Goal: Task Accomplishment & Management: Use online tool/utility

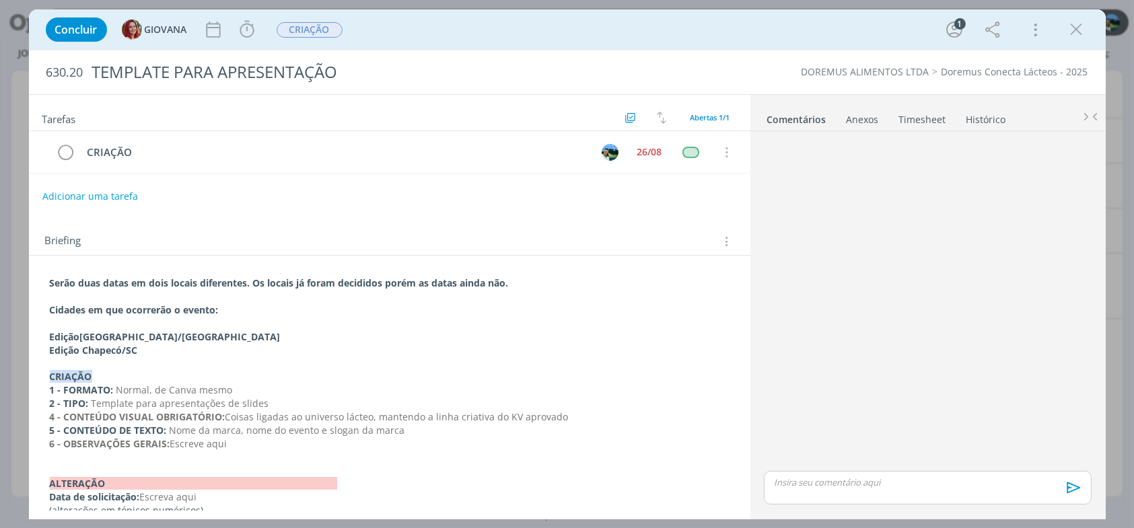
scroll to position [15, 0]
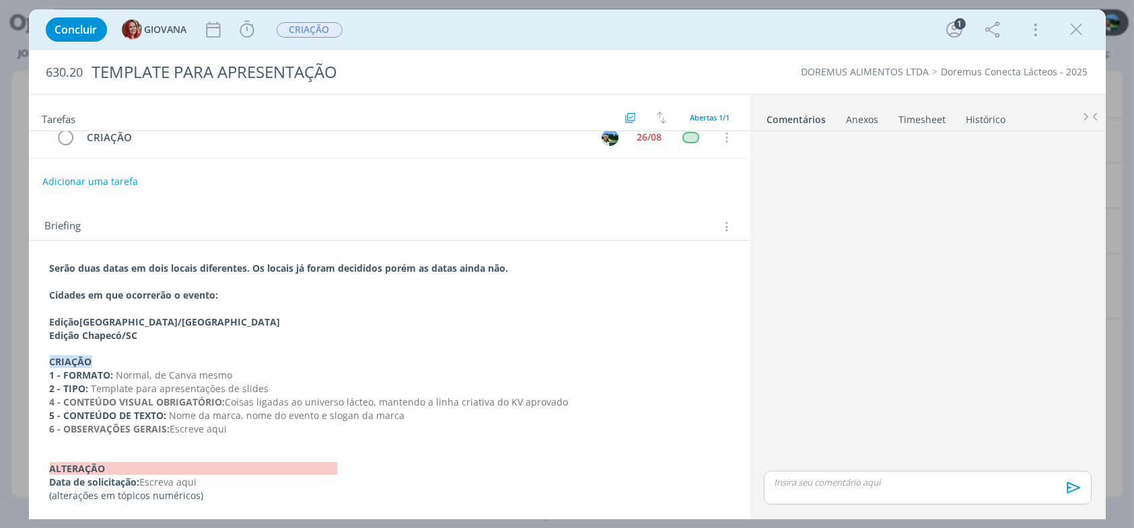
drag, startPoint x: 1074, startPoint y: 36, endPoint x: 541, endPoint y: 126, distance: 540.6
click at [1074, 36] on icon "dialog" at bounding box center [1076, 30] width 20 height 20
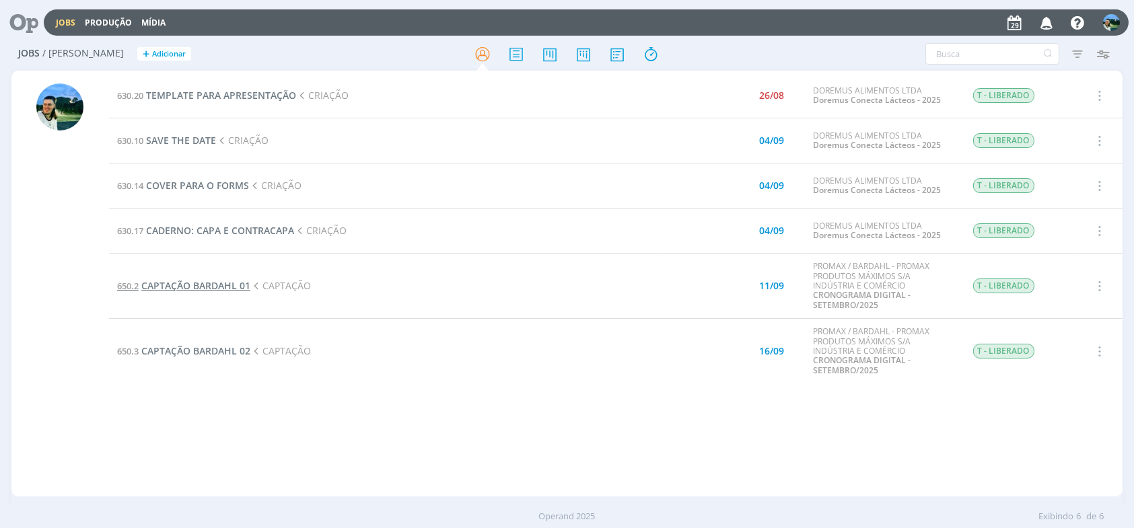
click at [239, 287] on span "CAPTAÇÃO BARDAHL 01" at bounding box center [195, 285] width 109 height 13
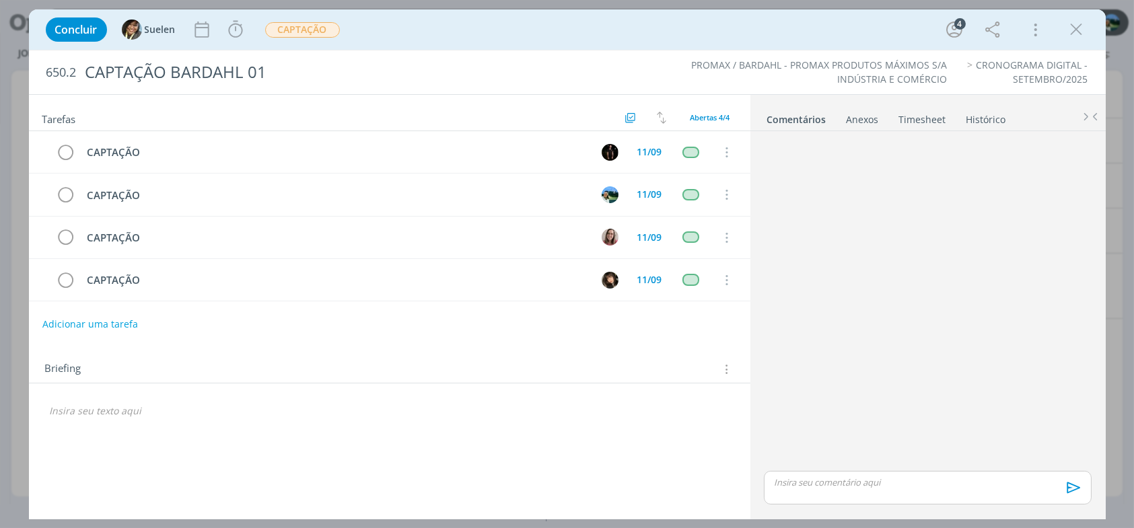
click at [1089, 27] on div "Concluir Suelen Iniciar Apontar Data * [DATE] Horas * 00:00 Tarefa Selecione a …" at bounding box center [567, 29] width 1056 height 32
click at [1086, 28] on icon "dialog" at bounding box center [1076, 30] width 20 height 20
